Goal: Task Accomplishment & Management: Complete application form

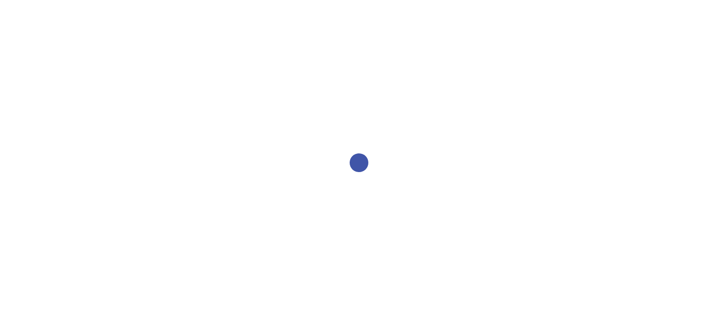
select select "2bed604d-1099-4043-b1bc-2365e8740244"
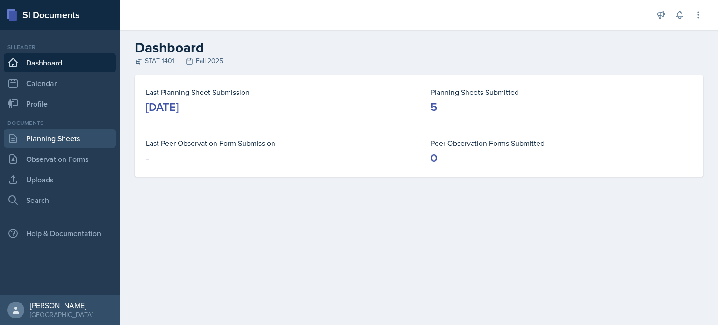
click at [62, 133] on link "Planning Sheets" at bounding box center [60, 138] width 112 height 19
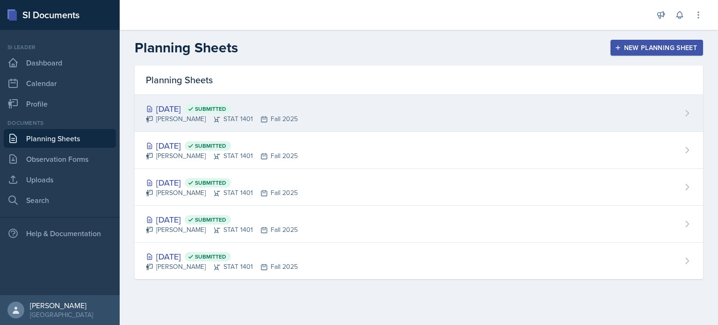
click at [196, 109] on div "[DATE] Submitted" at bounding box center [222, 108] width 152 height 13
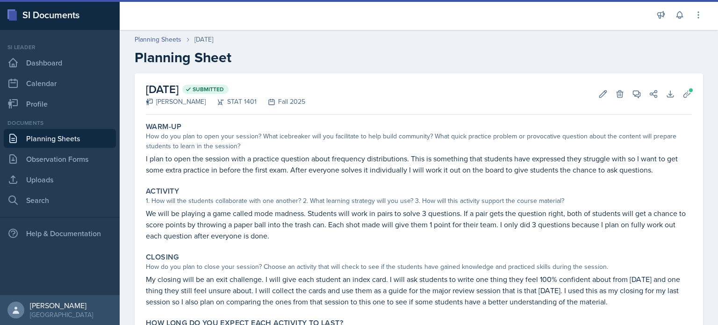
click at [76, 136] on link "Planning Sheets" at bounding box center [60, 138] width 112 height 19
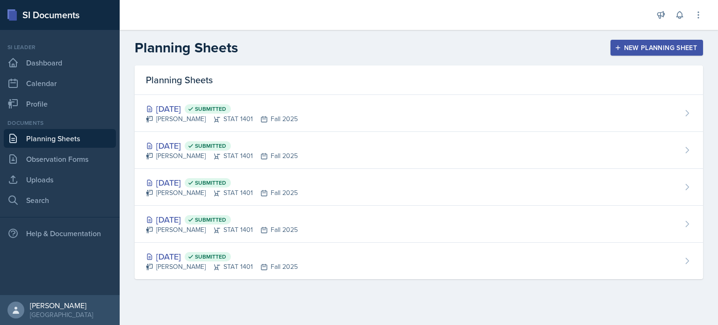
click at [619, 48] on icon "button" at bounding box center [618, 47] width 5 height 5
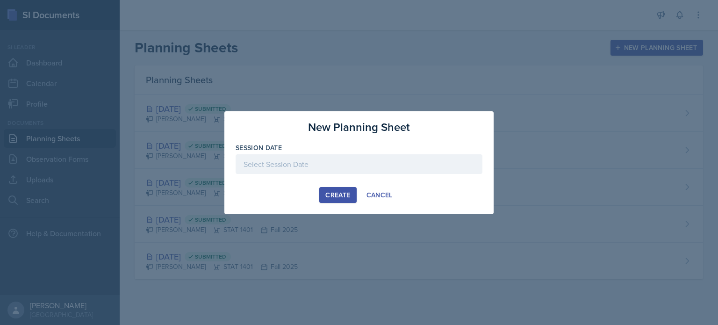
click at [327, 165] on div at bounding box center [359, 164] width 247 height 20
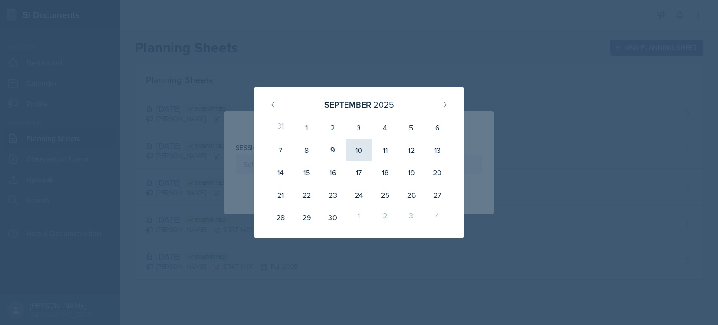
click at [363, 152] on div "10" at bounding box center [359, 150] width 26 height 22
type input "September 10th, 2025"
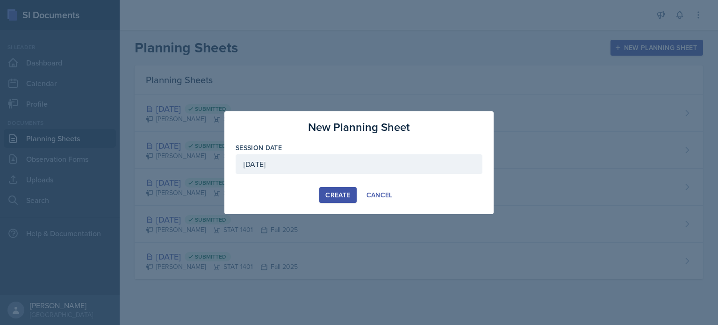
click at [343, 194] on div "Create" at bounding box center [338, 194] width 25 height 7
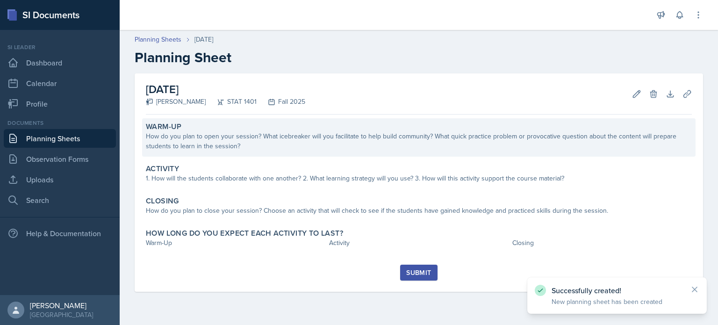
click at [277, 137] on div "How do you plan to open your session? What icebreaker will you facilitate to he…" at bounding box center [419, 141] width 546 height 20
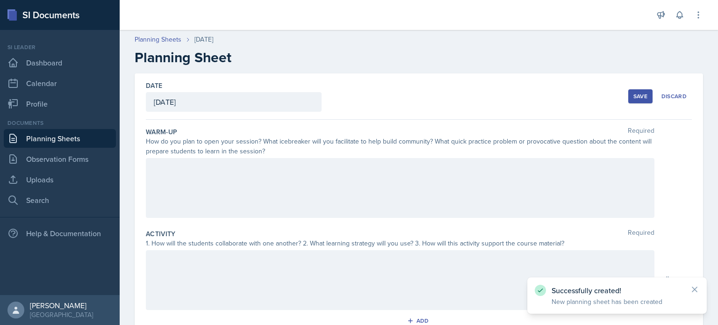
click at [283, 167] on div at bounding box center [400, 188] width 509 height 60
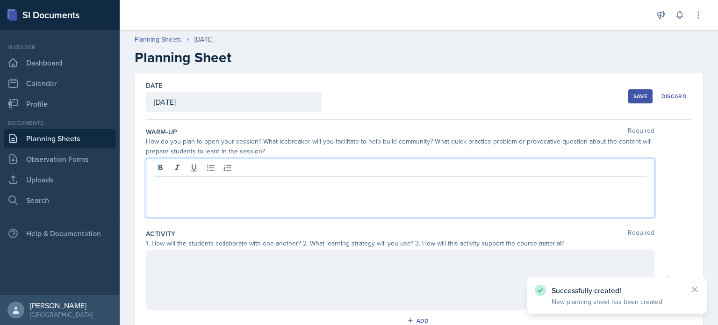
scroll to position [183, 0]
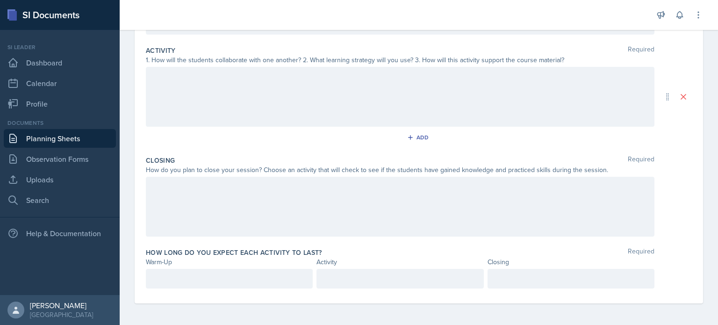
click at [257, 265] on div "Warm-Up" at bounding box center [229, 262] width 167 height 10
click at [262, 278] on div at bounding box center [229, 279] width 167 height 20
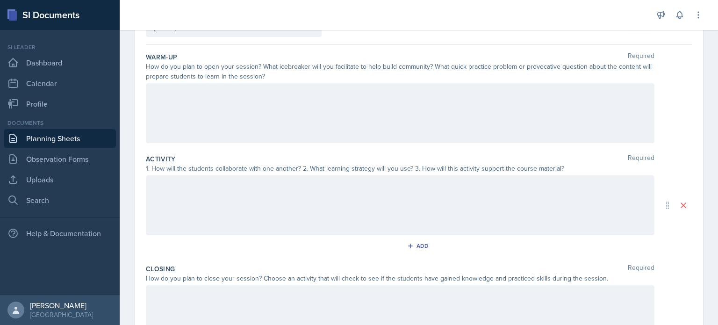
click at [242, 117] on div at bounding box center [400, 113] width 509 height 60
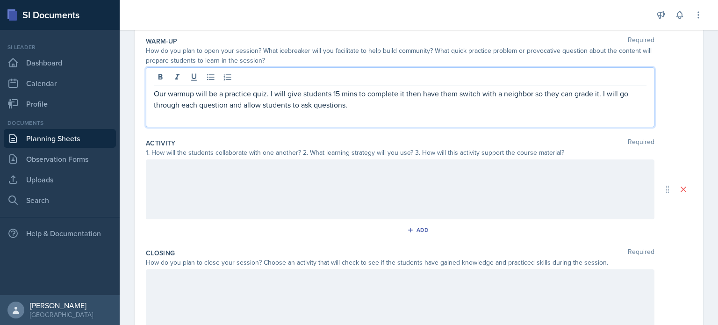
click at [261, 184] on div at bounding box center [400, 189] width 509 height 60
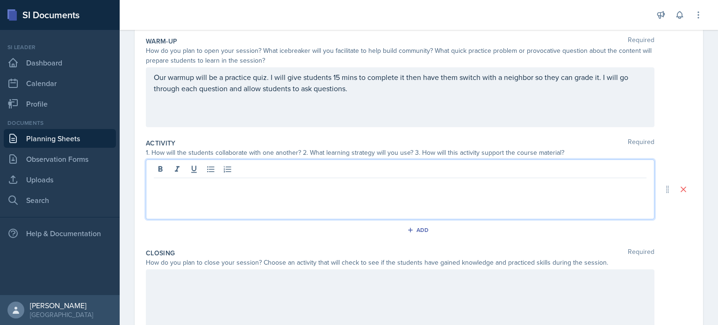
scroll to position [107, 0]
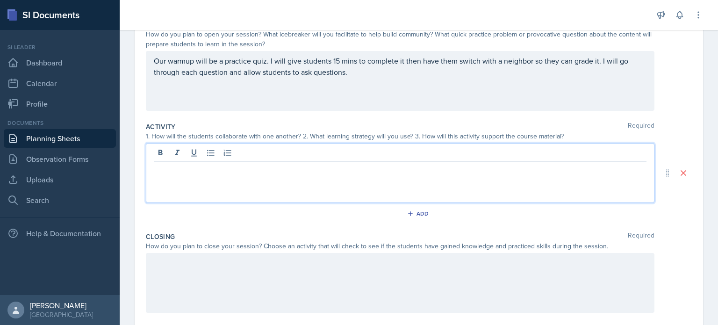
paste div
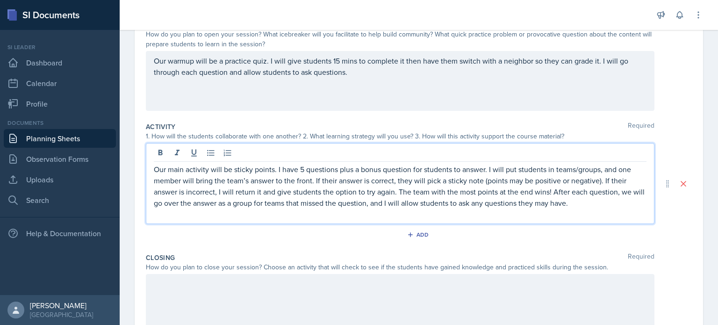
click at [300, 167] on p "Our main activity will be sticky points. I have 5 questions plus a bonus questi…" at bounding box center [400, 186] width 493 height 45
drag, startPoint x: 339, startPoint y: 168, endPoint x: 412, endPoint y: 168, distance: 73.0
click at [412, 168] on p "Our main activity will be sticky points. I have 8 questions plus a bonus questi…" at bounding box center [400, 186] width 493 height 45
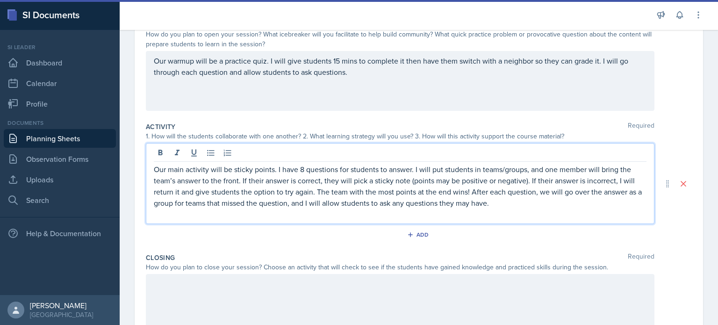
click at [334, 296] on div at bounding box center [400, 304] width 509 height 60
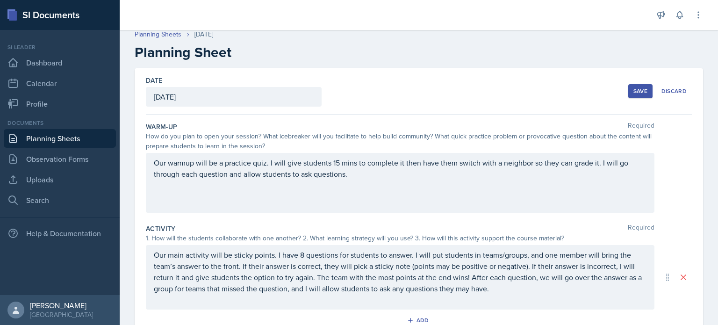
scroll to position [0, 0]
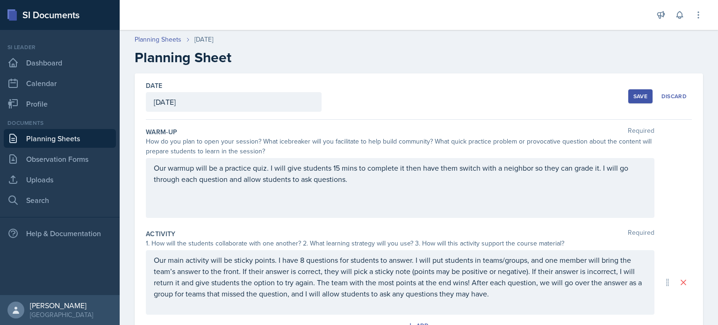
click at [634, 95] on div "Save" at bounding box center [641, 96] width 14 height 7
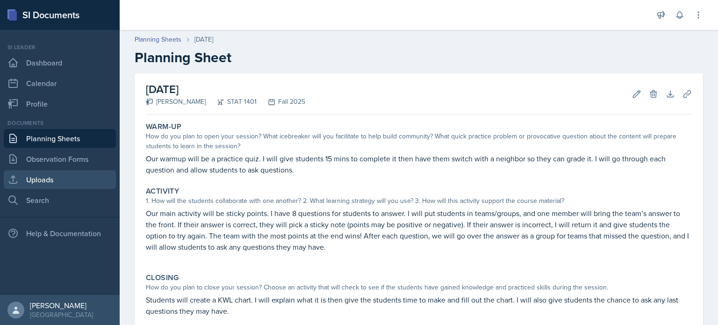
click at [66, 172] on link "Uploads" at bounding box center [60, 179] width 112 height 19
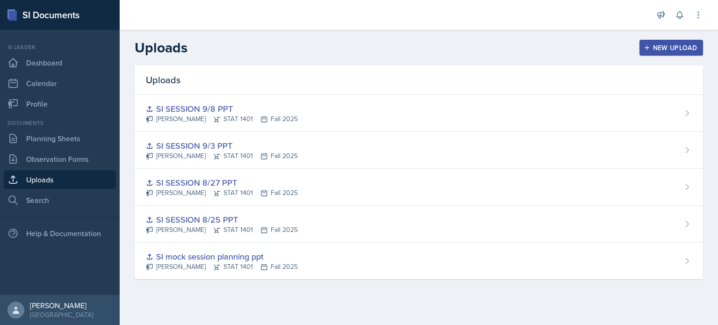
click at [675, 46] on div "New Upload" at bounding box center [672, 47] width 52 height 7
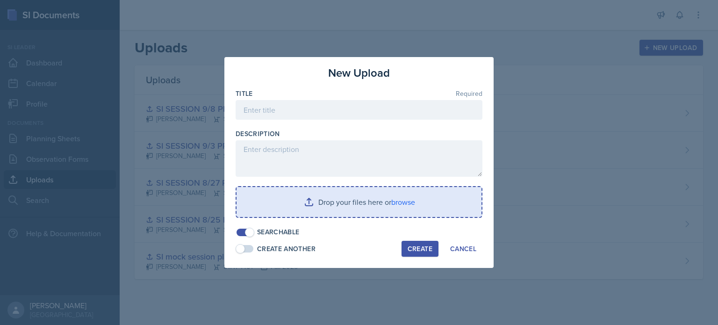
click at [336, 197] on input "file" at bounding box center [359, 202] width 245 height 30
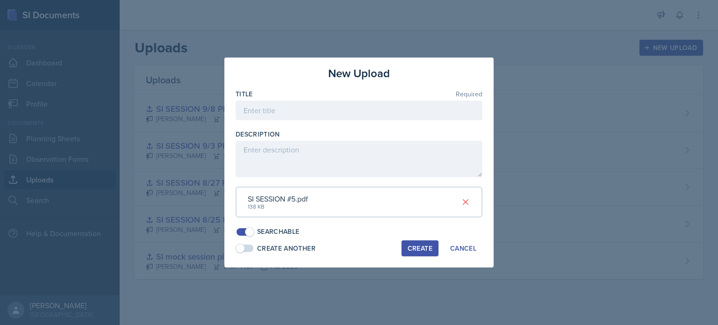
click at [418, 247] on div "Create" at bounding box center [420, 248] width 25 height 7
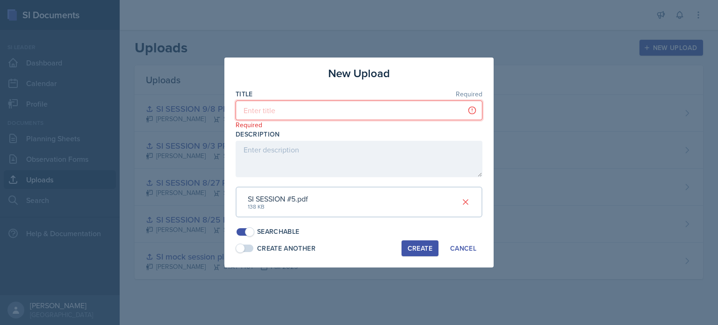
click at [396, 107] on input at bounding box center [359, 111] width 247 height 20
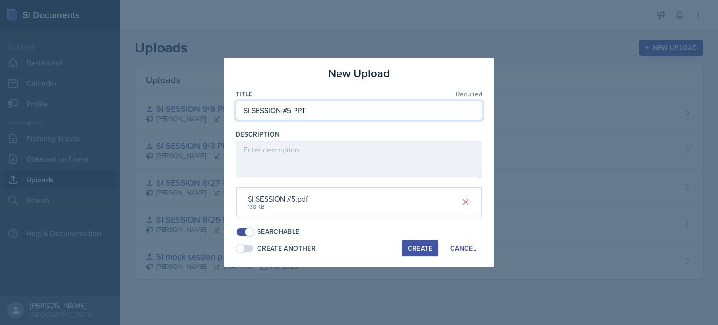
type input "SI SESSION #5 PPT"
click at [429, 250] on div "Create" at bounding box center [420, 248] width 25 height 7
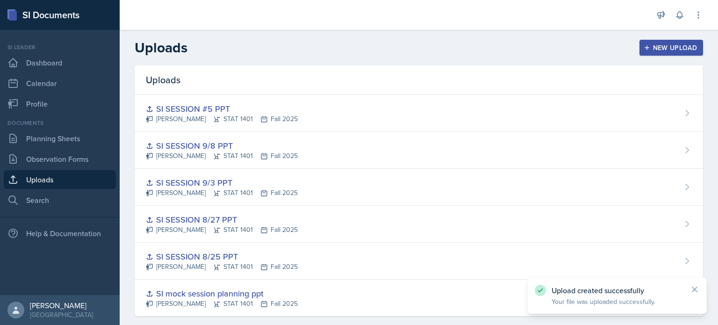
click at [660, 50] on div "New Upload" at bounding box center [672, 47] width 52 height 7
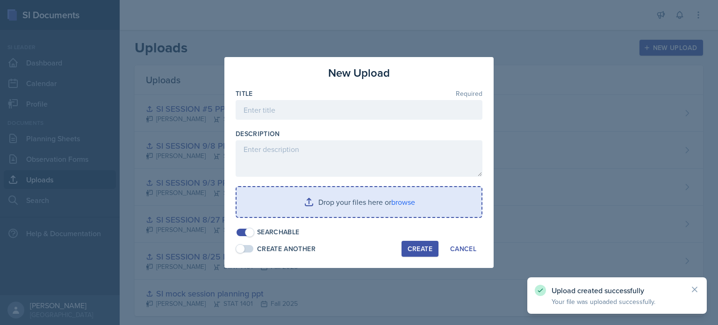
click at [400, 190] on input "file" at bounding box center [359, 202] width 245 height 30
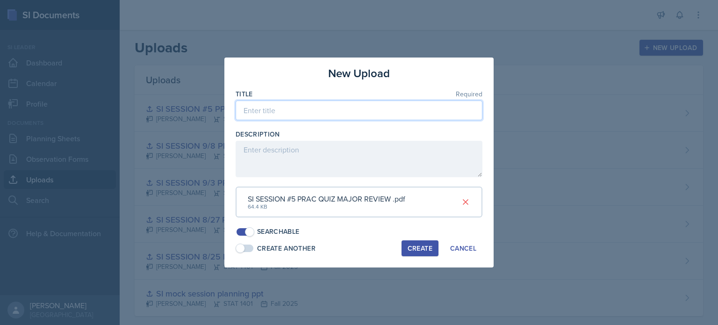
click at [271, 116] on input at bounding box center [359, 111] width 247 height 20
paste input "SI SESSION #5 PRAC QUIZ MAJOR REVIEW"
type input "SI SESSION #5 PRAC QUIZ MAJOR REVIEW"
click at [406, 248] on button "Create" at bounding box center [420, 248] width 37 height 16
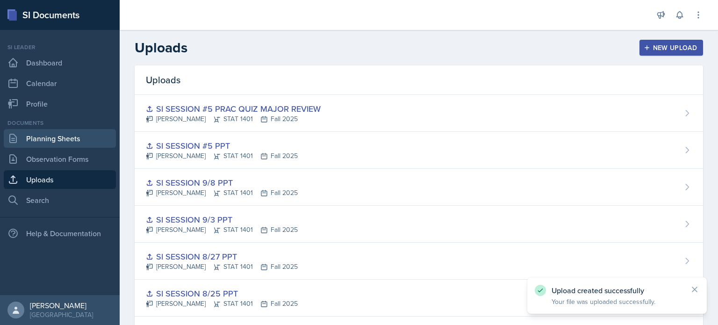
click at [54, 137] on link "Planning Sheets" at bounding box center [60, 138] width 112 height 19
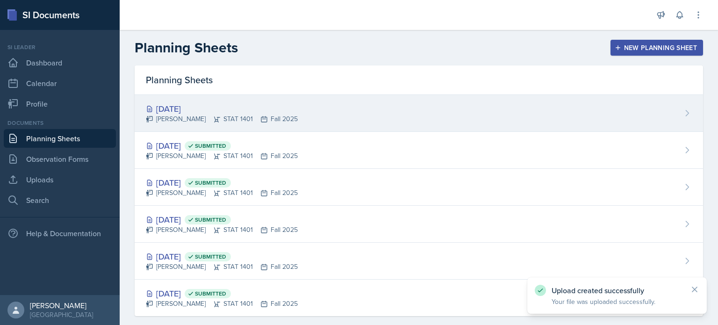
click at [178, 121] on div "Aissa Sylla STAT 1401 Fall 2025" at bounding box center [222, 119] width 152 height 10
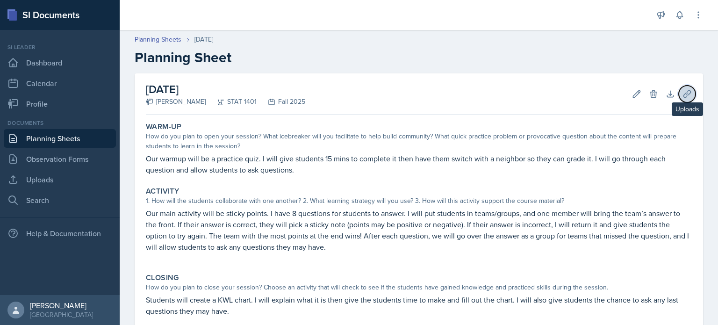
click at [685, 92] on icon at bounding box center [687, 93] width 9 height 9
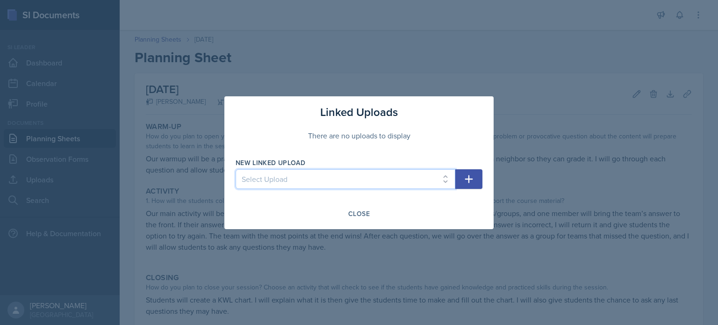
click at [437, 178] on select "Select Upload SI mock session planning ppt SI SESSION 8/25 PPT SI SESSION 8/27 …" at bounding box center [346, 179] width 220 height 20
select select "c4b37fe5-c9f5-459d-ae2e-551a0c652ed3"
click at [236, 169] on select "Select Upload SI mock session planning ppt SI SESSION 8/25 PPT SI SESSION 8/27 …" at bounding box center [346, 179] width 220 height 20
click at [469, 184] on icon "button" at bounding box center [469, 179] width 11 height 11
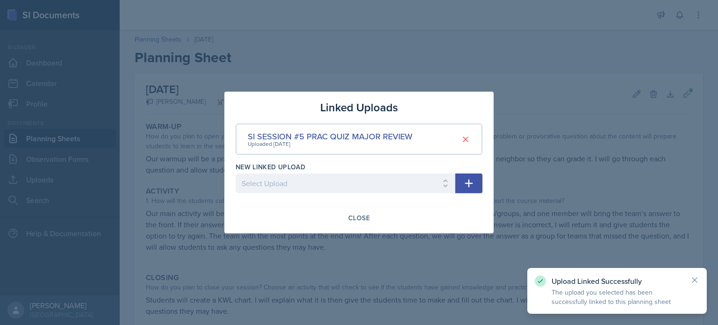
click at [466, 185] on icon "button" at bounding box center [469, 183] width 11 height 11
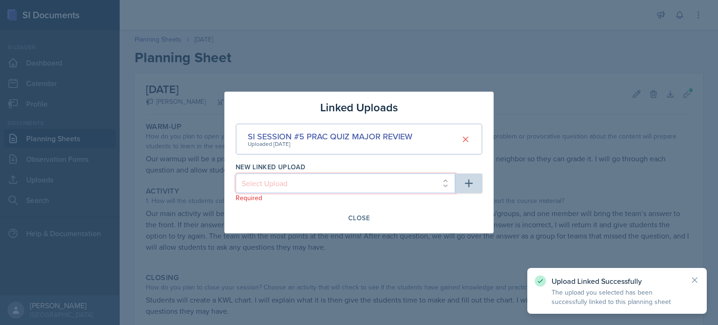
click at [410, 187] on select "Select Upload SI mock session planning ppt SI SESSION 8/25 PPT SI SESSION 8/27 …" at bounding box center [346, 184] width 220 height 20
select select "ff6441f3-32e4-4c7c-9182-8b908d8ddcd7"
click at [236, 174] on select "Select Upload SI mock session planning ppt SI SESSION 8/25 PPT SI SESSION 8/27 …" at bounding box center [346, 184] width 220 height 20
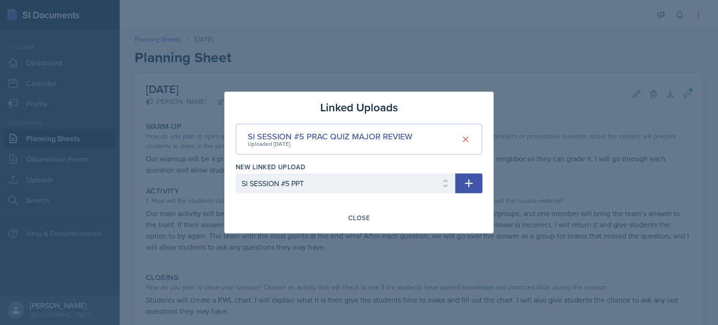
click at [463, 189] on button "button" at bounding box center [469, 184] width 27 height 20
select select
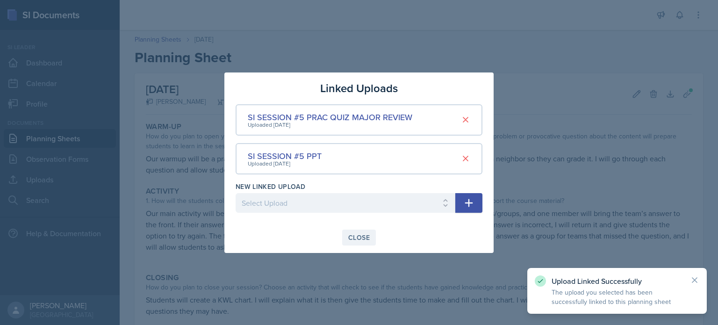
click at [358, 236] on div "Close" at bounding box center [359, 237] width 22 height 7
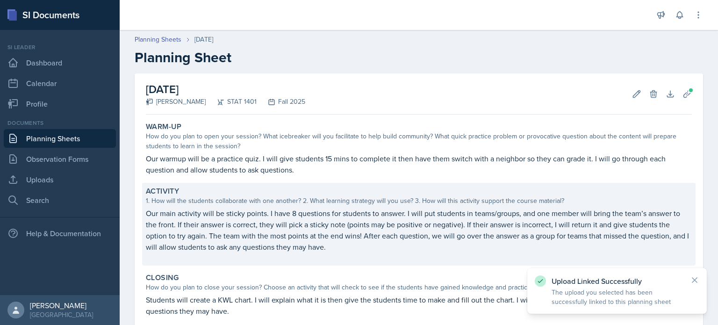
scroll to position [99, 0]
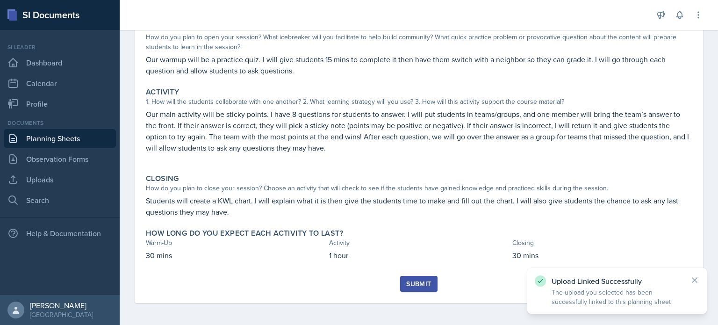
click at [418, 280] on div "Submit" at bounding box center [418, 283] width 25 height 7
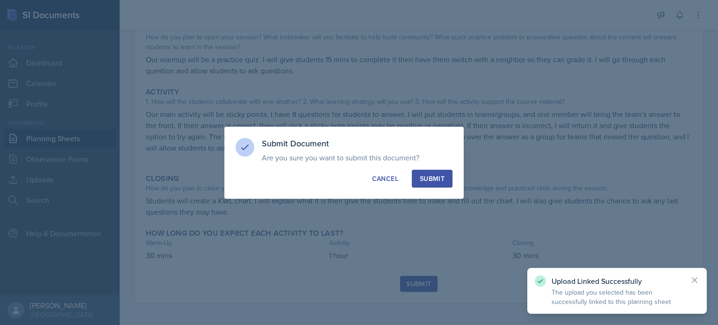
click at [443, 175] on div "Submit" at bounding box center [432, 178] width 25 height 9
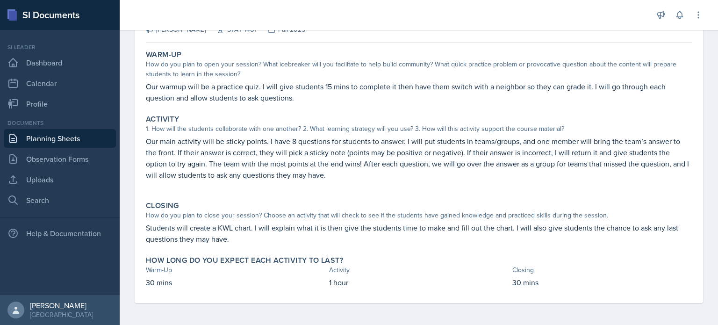
scroll to position [0, 0]
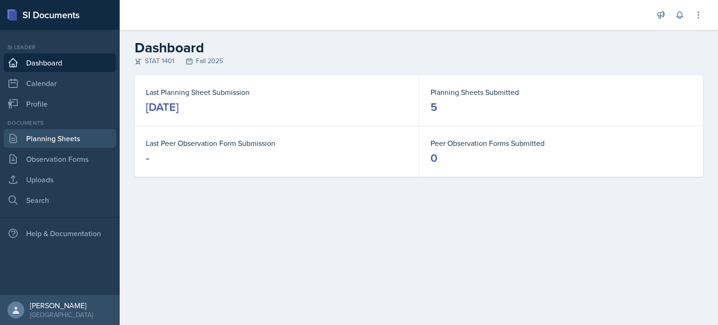
click at [43, 140] on link "Planning Sheets" at bounding box center [60, 138] width 112 height 19
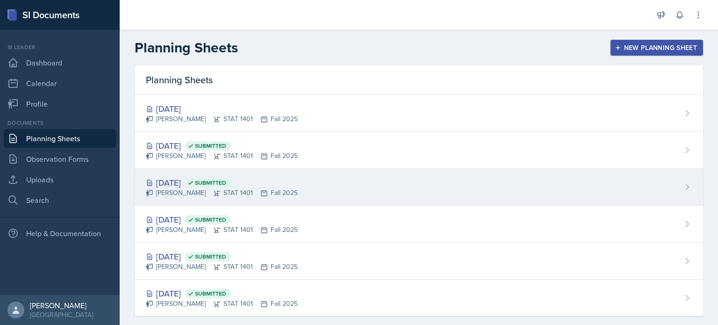
click at [192, 187] on div "[DATE] Submitted" at bounding box center [222, 182] width 152 height 13
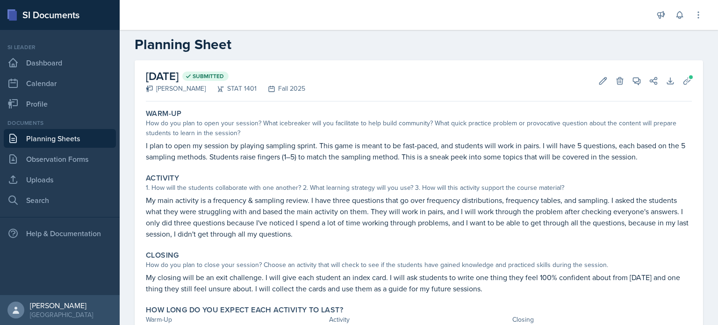
scroll to position [13, 0]
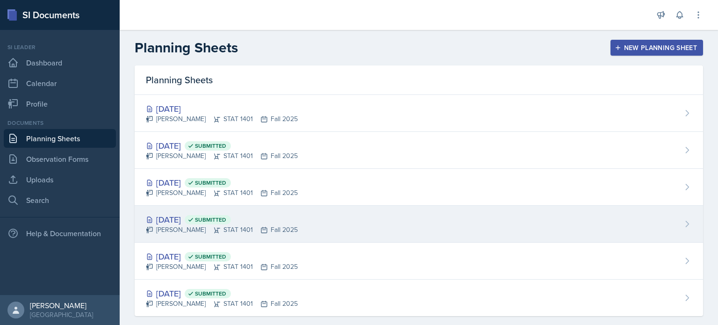
click at [202, 220] on div "[DATE] Submitted" at bounding box center [222, 219] width 152 height 13
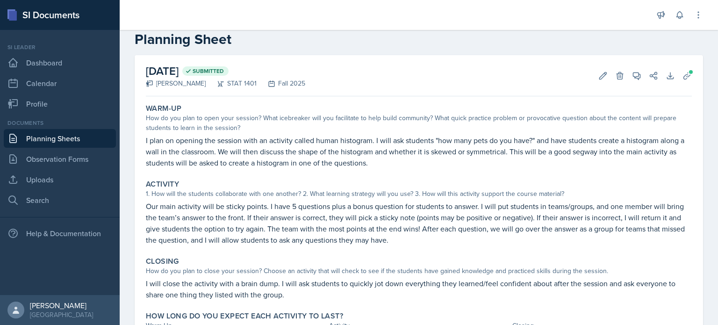
scroll to position [19, 0]
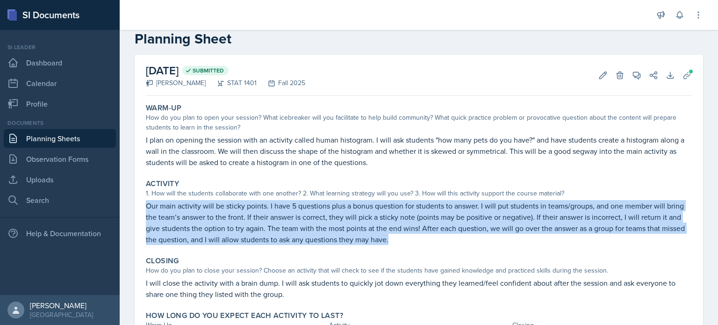
drag, startPoint x: 146, startPoint y: 204, endPoint x: 415, endPoint y: 243, distance: 271.7
click at [415, 243] on p "Our main activity will be sticky points. I have 5 questions plus a bonus questi…" at bounding box center [419, 222] width 546 height 45
copy p "Our main activity will be sticky points. I have 5 questions plus a bonus questi…"
